Goal: Transaction & Acquisition: Obtain resource

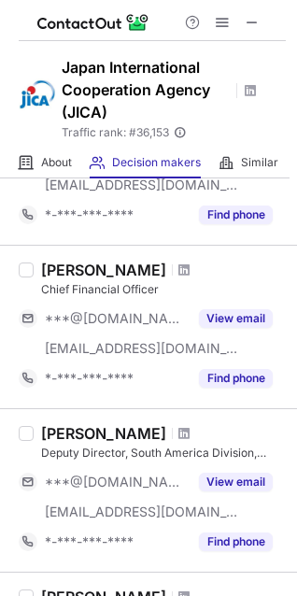
scroll to position [178, 0]
click at [181, 270] on span at bounding box center [183, 269] width 11 height 15
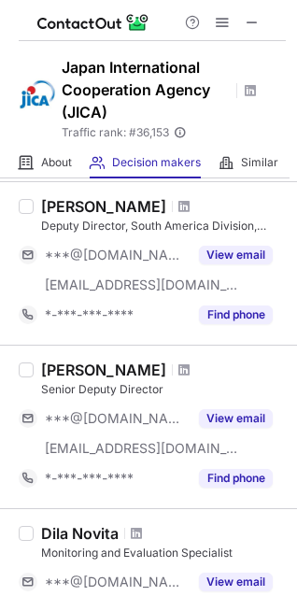
scroll to position [409, 0]
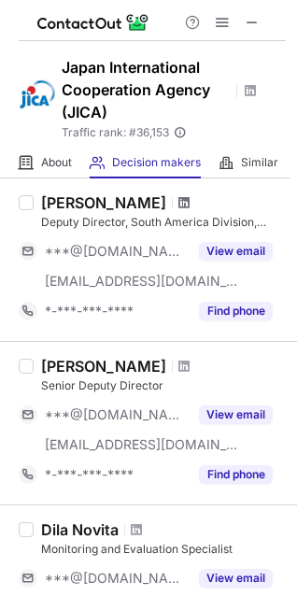
click at [178, 206] on span at bounding box center [183, 202] width 11 height 15
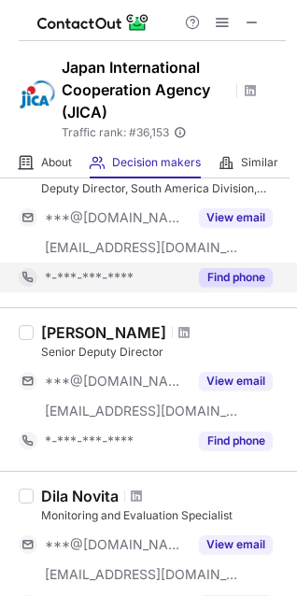
scroll to position [518, 0]
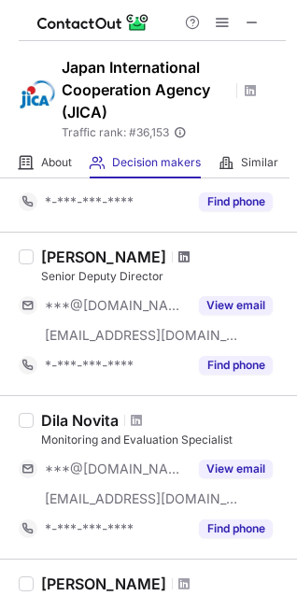
click at [178, 256] on span at bounding box center [183, 256] width 11 height 15
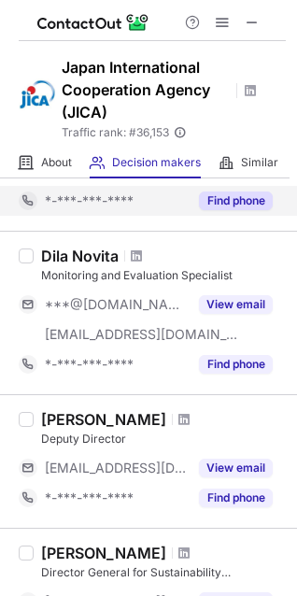
click at [172, 371] on div "*-***-***-****" at bounding box center [116, 364] width 143 height 17
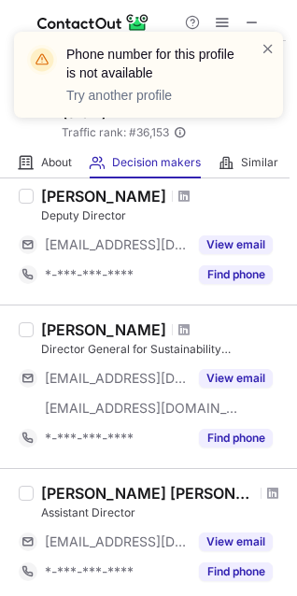
scroll to position [876, 0]
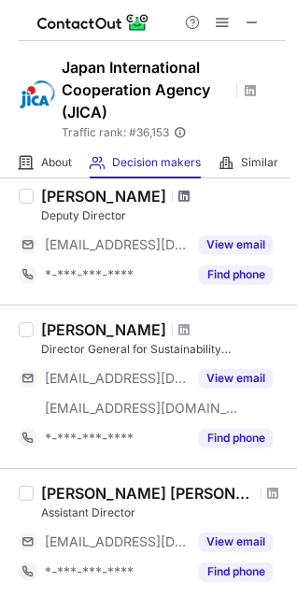
click at [178, 192] on span at bounding box center [183, 196] width 11 height 15
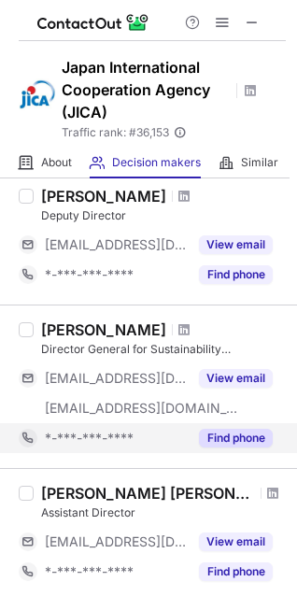
scroll to position [999, 0]
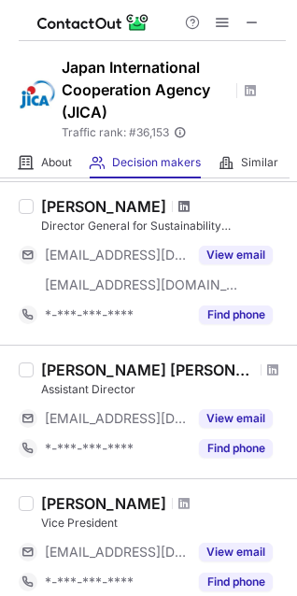
click at [178, 206] on span at bounding box center [183, 206] width 11 height 15
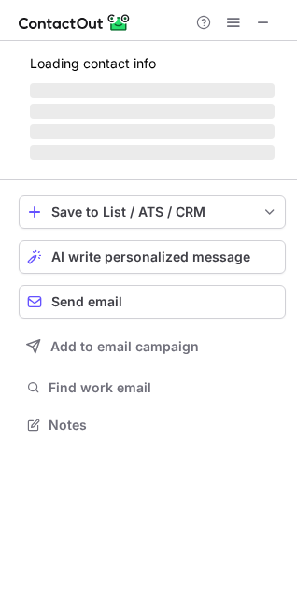
scroll to position [422, 297]
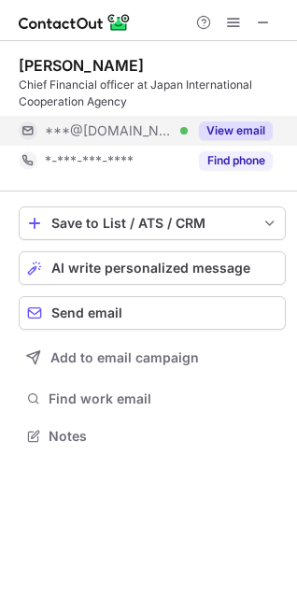
click at [242, 131] on button "View email" at bounding box center [236, 130] width 74 height 19
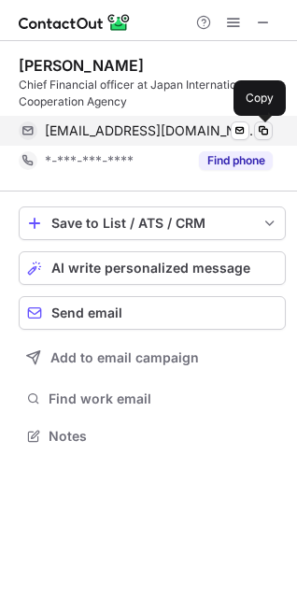
click at [261, 129] on span at bounding box center [263, 130] width 15 height 15
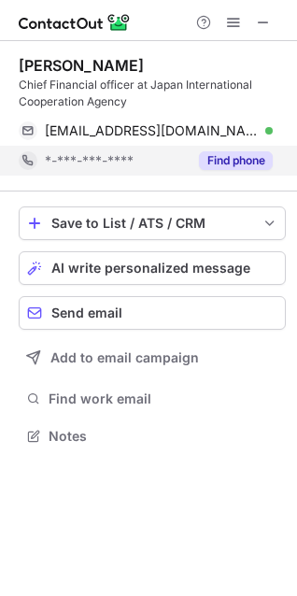
click at [212, 157] on button "Find phone" at bounding box center [236, 160] width 74 height 19
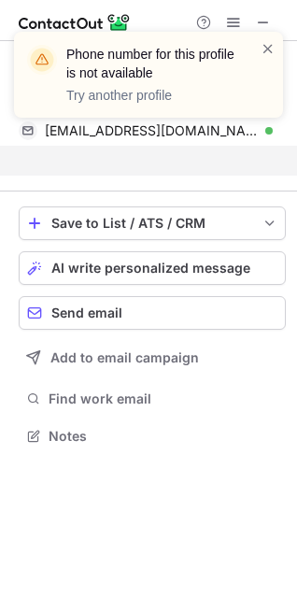
scroll to position [392, 297]
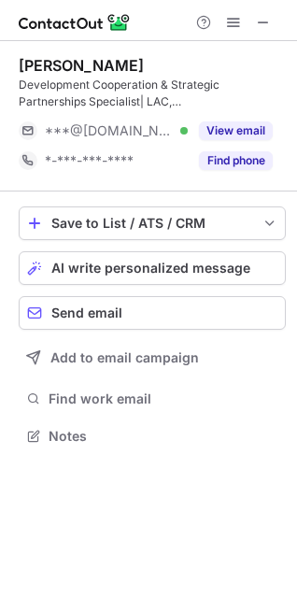
scroll to position [422, 297]
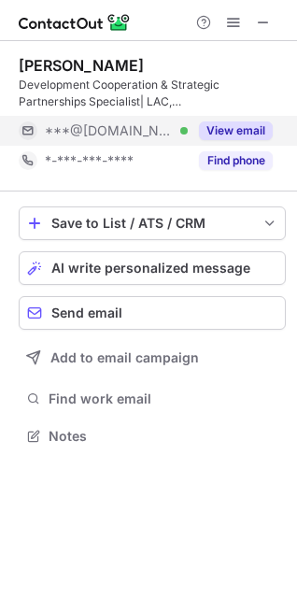
click at [221, 129] on button "View email" at bounding box center [236, 130] width 74 height 19
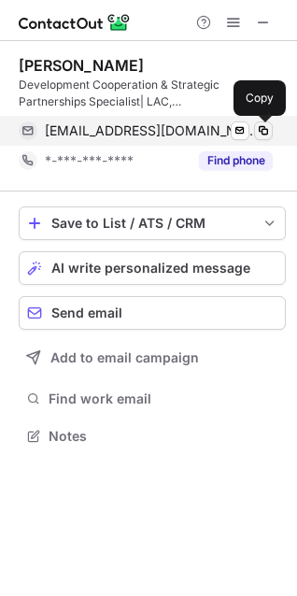
click at [268, 129] on span at bounding box center [263, 130] width 15 height 15
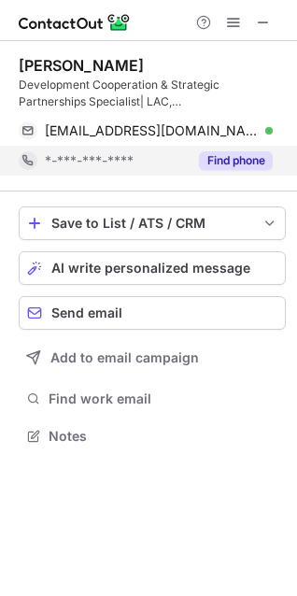
click at [212, 159] on button "Find phone" at bounding box center [236, 160] width 74 height 19
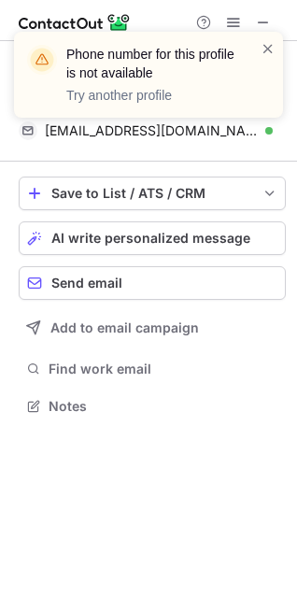
scroll to position [392, 297]
click at [267, 46] on span at bounding box center [268, 48] width 15 height 19
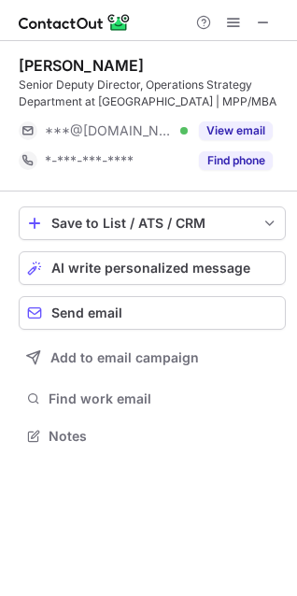
scroll to position [422, 297]
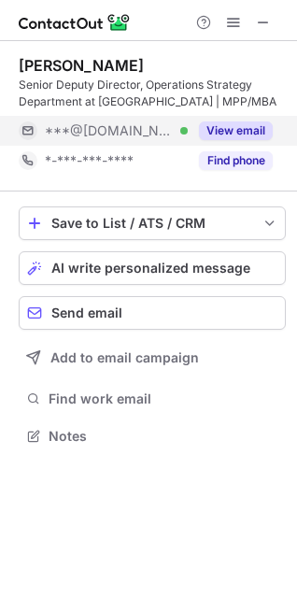
click at [228, 133] on button "View email" at bounding box center [236, 130] width 74 height 19
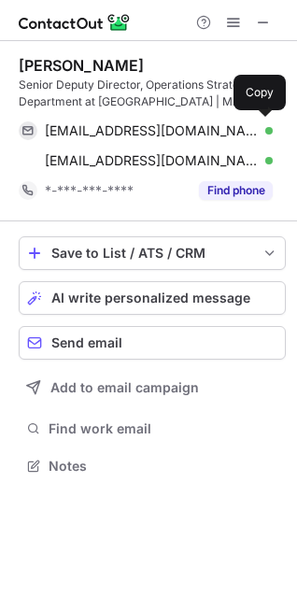
scroll to position [452, 297]
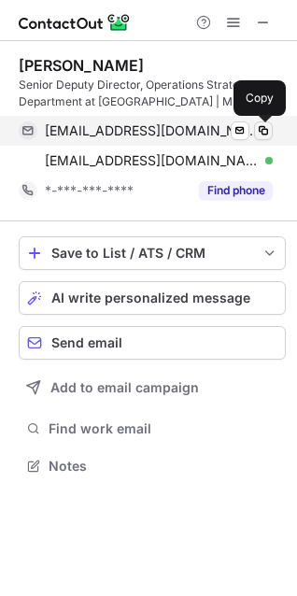
click at [263, 132] on span at bounding box center [263, 130] width 15 height 15
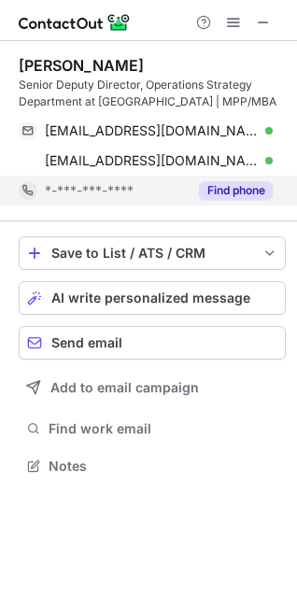
click at [245, 192] on button "Find phone" at bounding box center [236, 190] width 74 height 19
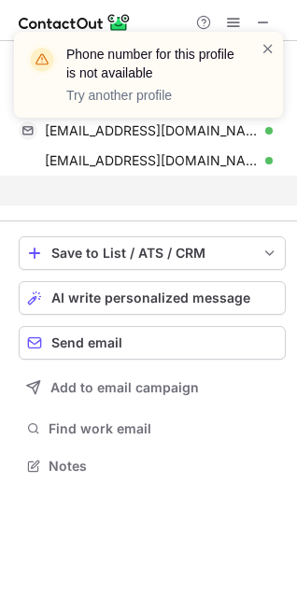
scroll to position [422, 297]
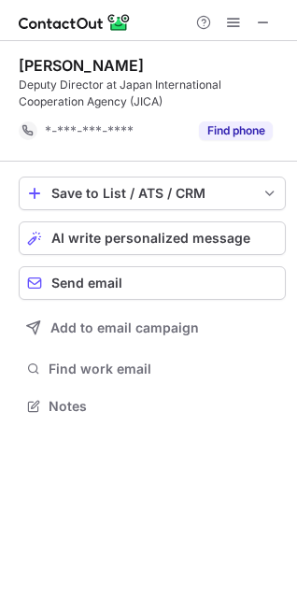
scroll to position [392, 297]
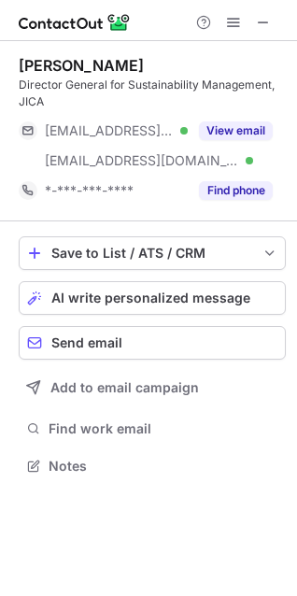
scroll to position [452, 297]
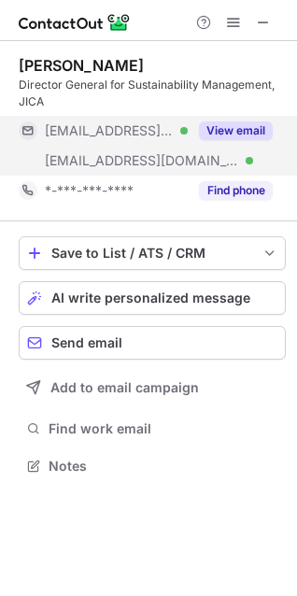
click at [246, 130] on button "View email" at bounding box center [236, 130] width 74 height 19
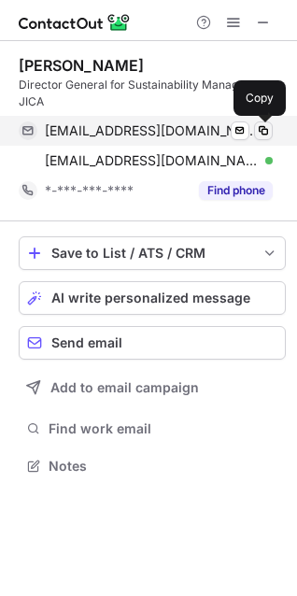
click at [263, 127] on span at bounding box center [263, 130] width 15 height 15
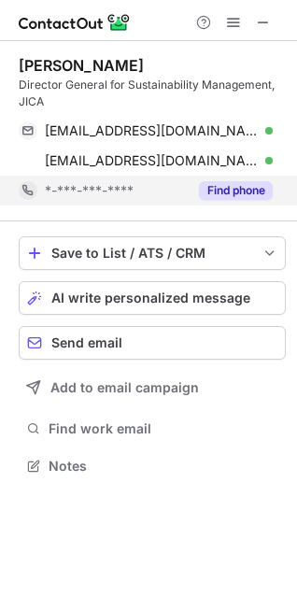
click at [219, 190] on button "Find phone" at bounding box center [236, 190] width 74 height 19
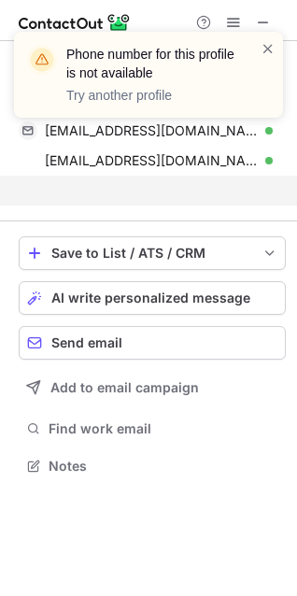
scroll to position [422, 297]
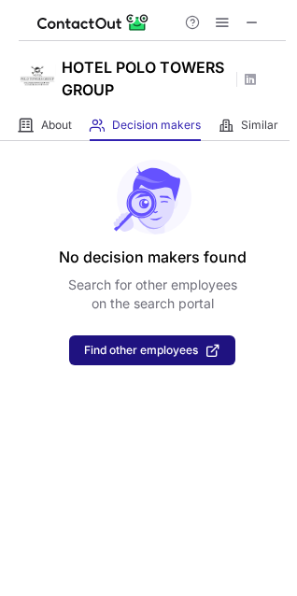
click at [110, 351] on span "Find other employees" at bounding box center [141, 350] width 114 height 13
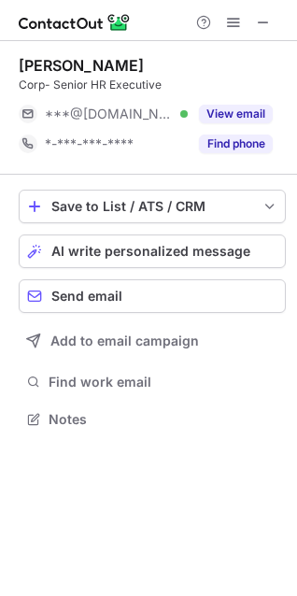
scroll to position [8, 8]
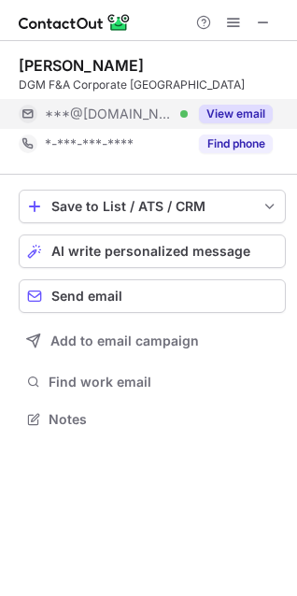
click at [232, 110] on button "View email" at bounding box center [236, 114] width 74 height 19
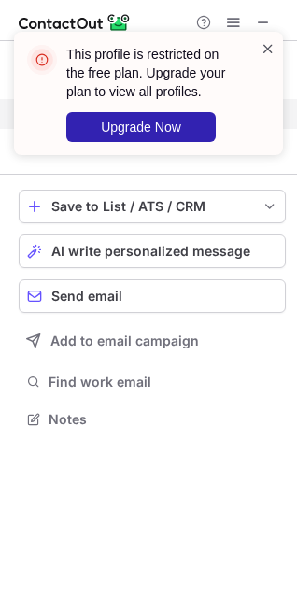
click at [268, 47] on span at bounding box center [268, 48] width 15 height 19
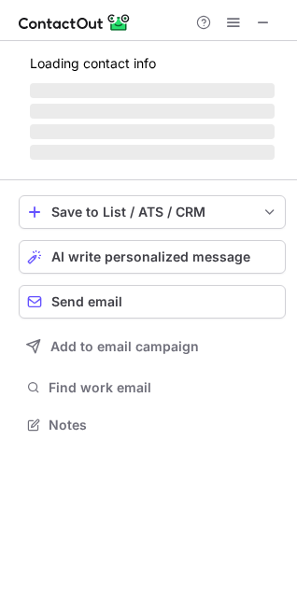
scroll to position [422, 297]
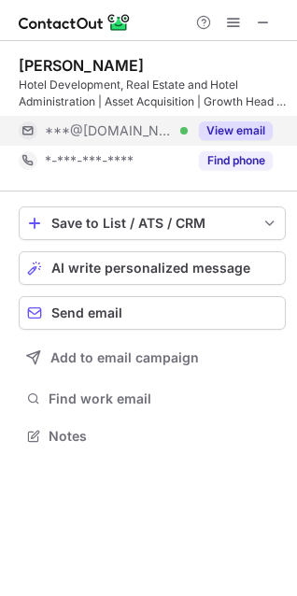
click at [243, 132] on button "View email" at bounding box center [236, 130] width 74 height 19
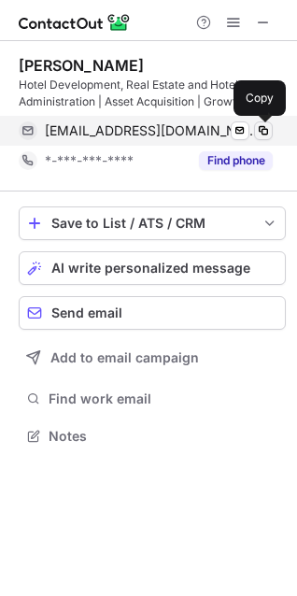
click at [260, 129] on span at bounding box center [263, 130] width 15 height 15
click at [262, 133] on span at bounding box center [263, 130] width 15 height 15
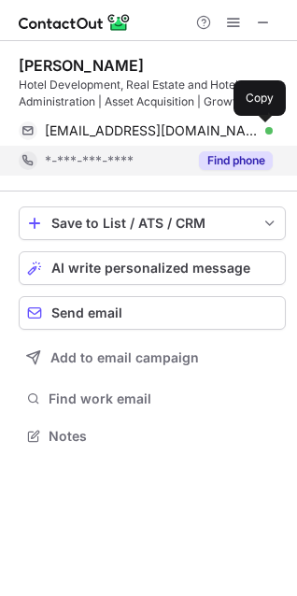
click at [231, 166] on button "Find phone" at bounding box center [236, 160] width 74 height 19
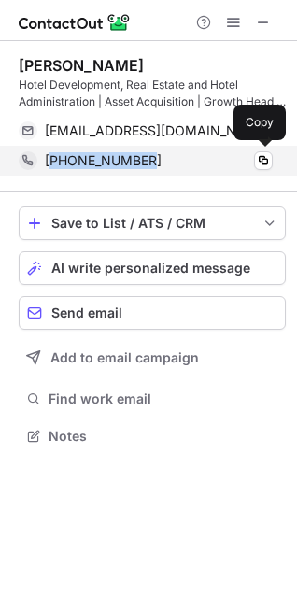
drag, startPoint x: 154, startPoint y: 158, endPoint x: 57, endPoint y: 162, distance: 97.2
click at [57, 162] on div "[PHONE_NUMBER]" at bounding box center [159, 160] width 228 height 17
copy span "917760879318"
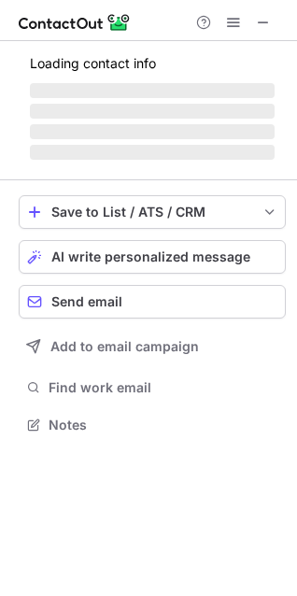
scroll to position [8, 8]
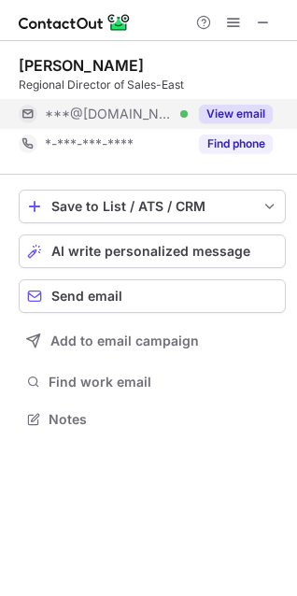
click at [250, 106] on button "View email" at bounding box center [236, 114] width 74 height 19
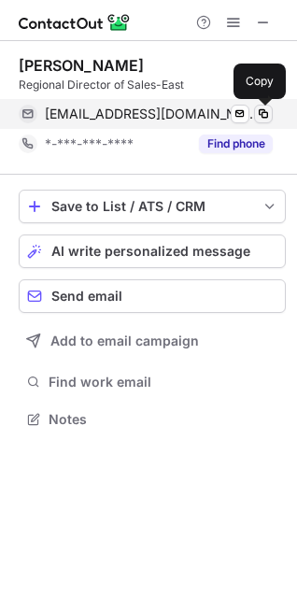
click at [264, 109] on span at bounding box center [263, 113] width 15 height 15
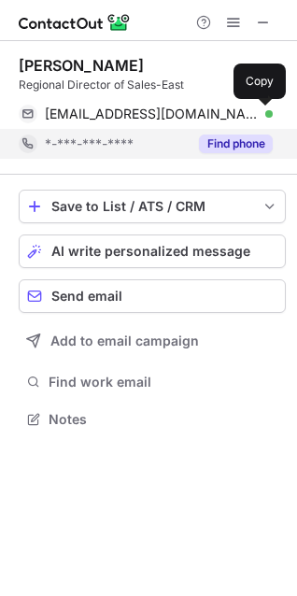
click at [227, 144] on button "Find phone" at bounding box center [236, 143] width 74 height 19
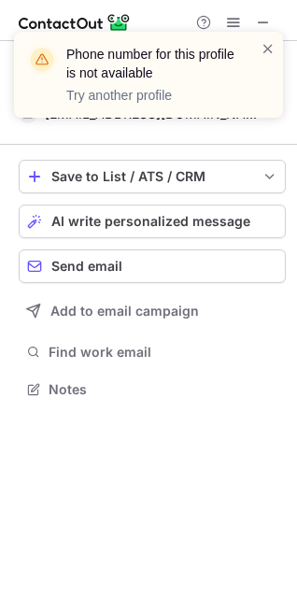
scroll to position [375, 297]
